Goal: Find specific page/section: Find specific page/section

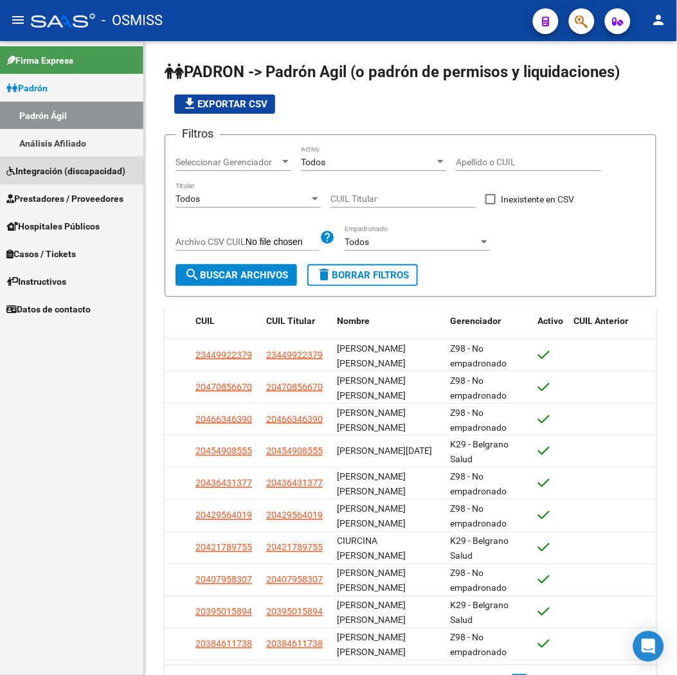
click at [57, 172] on span "Integración (discapacidad)" at bounding box center [65, 171] width 119 height 14
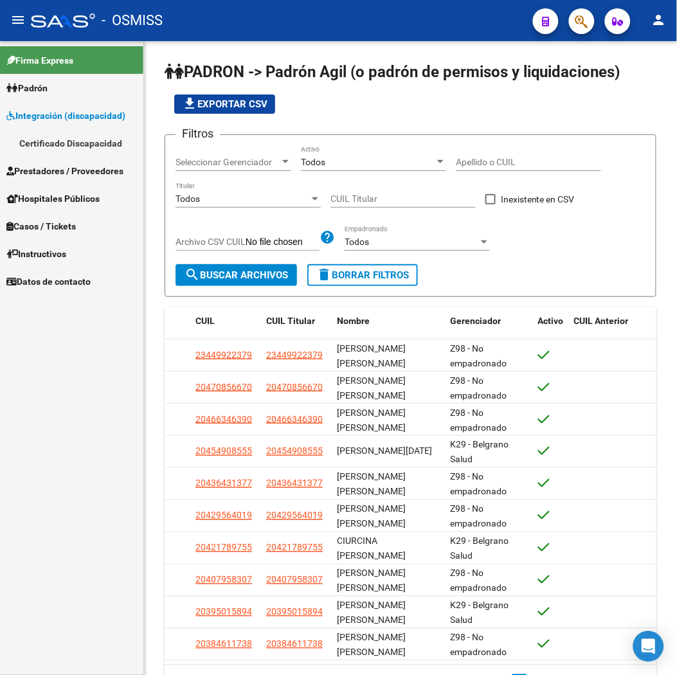
click at [64, 145] on link "Certificado Discapacidad" at bounding box center [71, 143] width 143 height 28
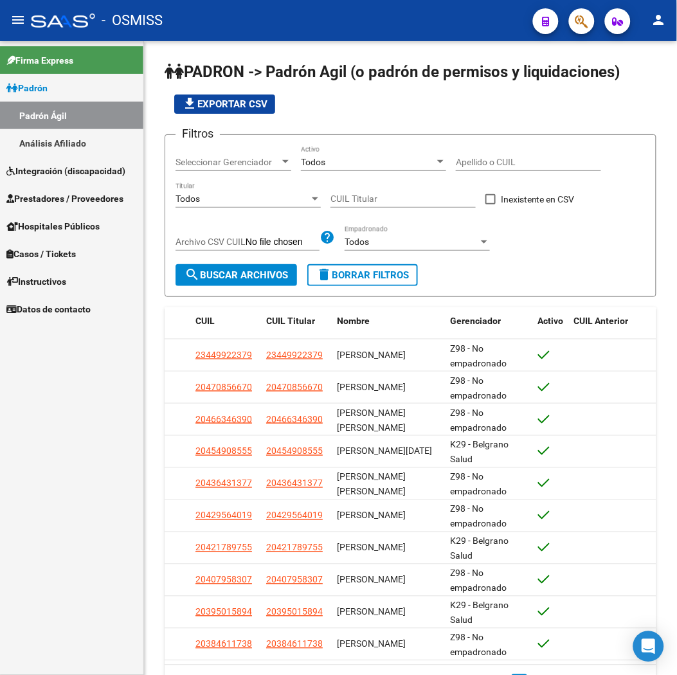
click at [73, 175] on span "Integración (discapacidad)" at bounding box center [65, 171] width 119 height 14
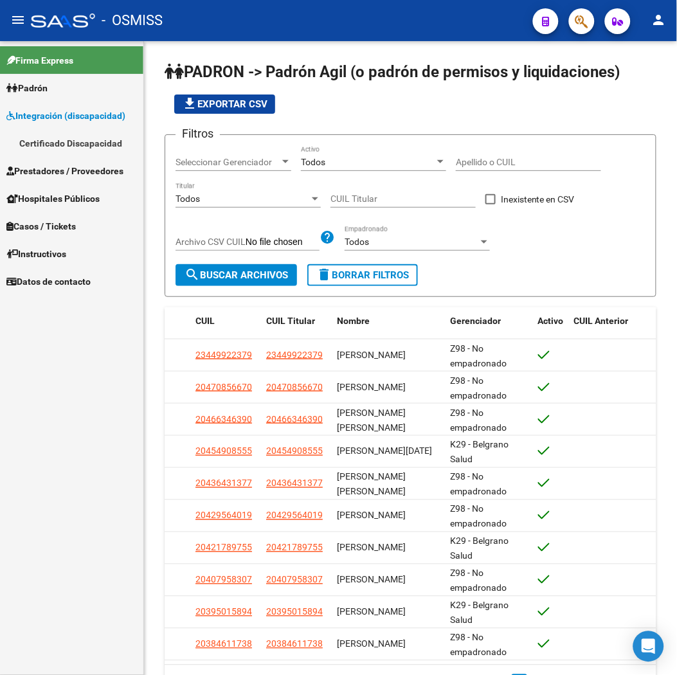
click at [62, 138] on link "Certificado Discapacidad" at bounding box center [71, 143] width 143 height 28
